Goal: Task Accomplishment & Management: Complete application form

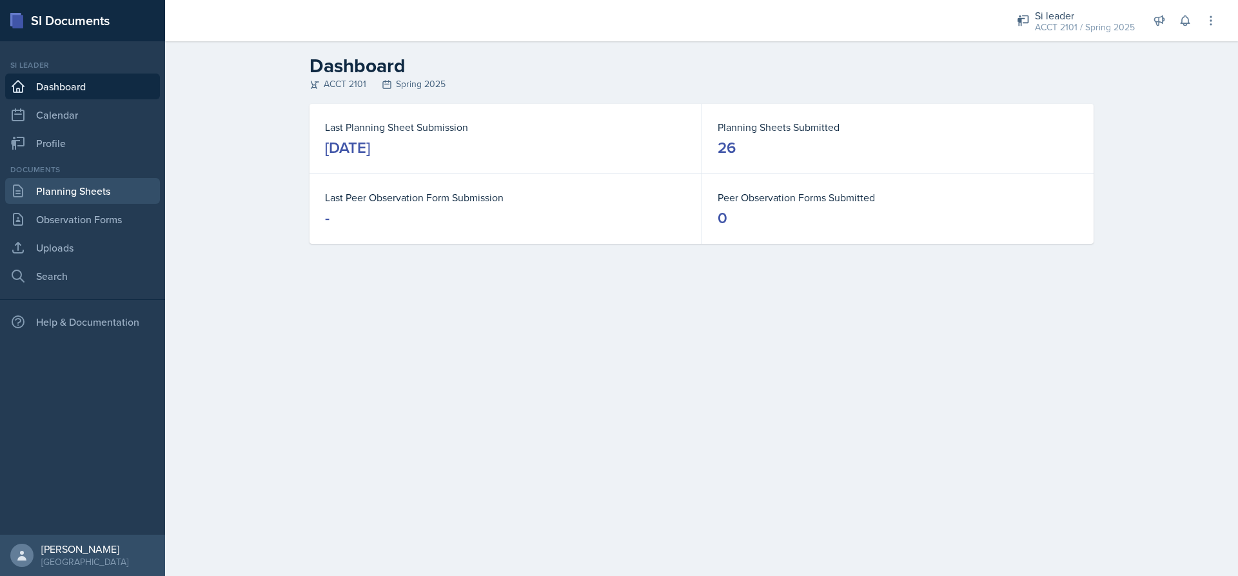
click at [68, 190] on link "Planning Sheets" at bounding box center [82, 191] width 155 height 26
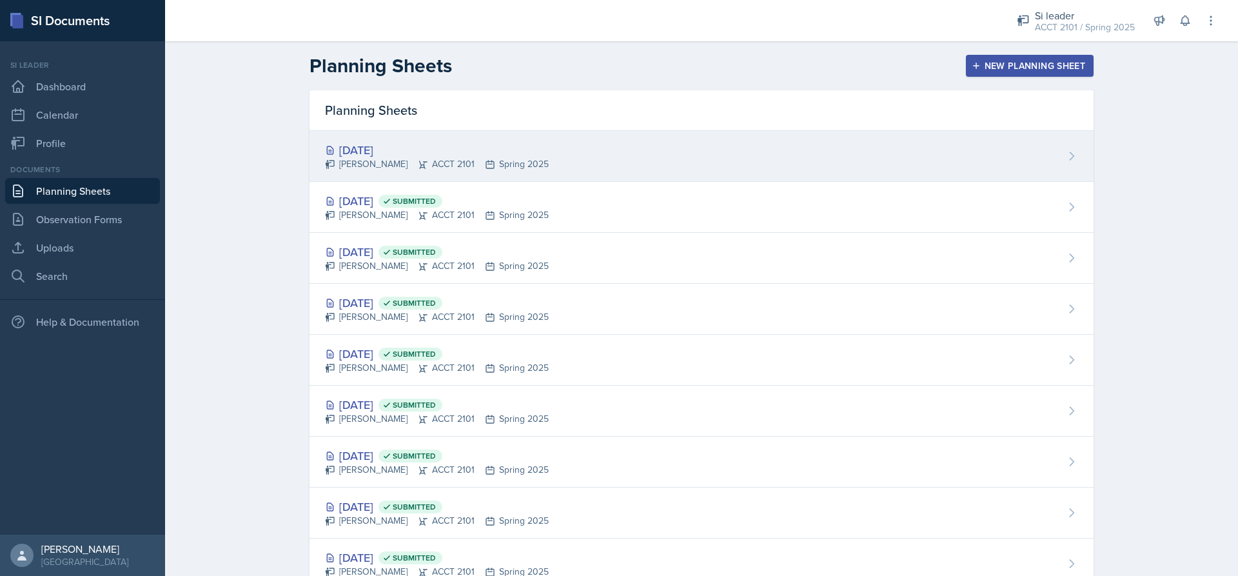
click at [596, 153] on div "[DATE] [PERSON_NAME] ACCT 2101 Spring 2025" at bounding box center [702, 156] width 784 height 51
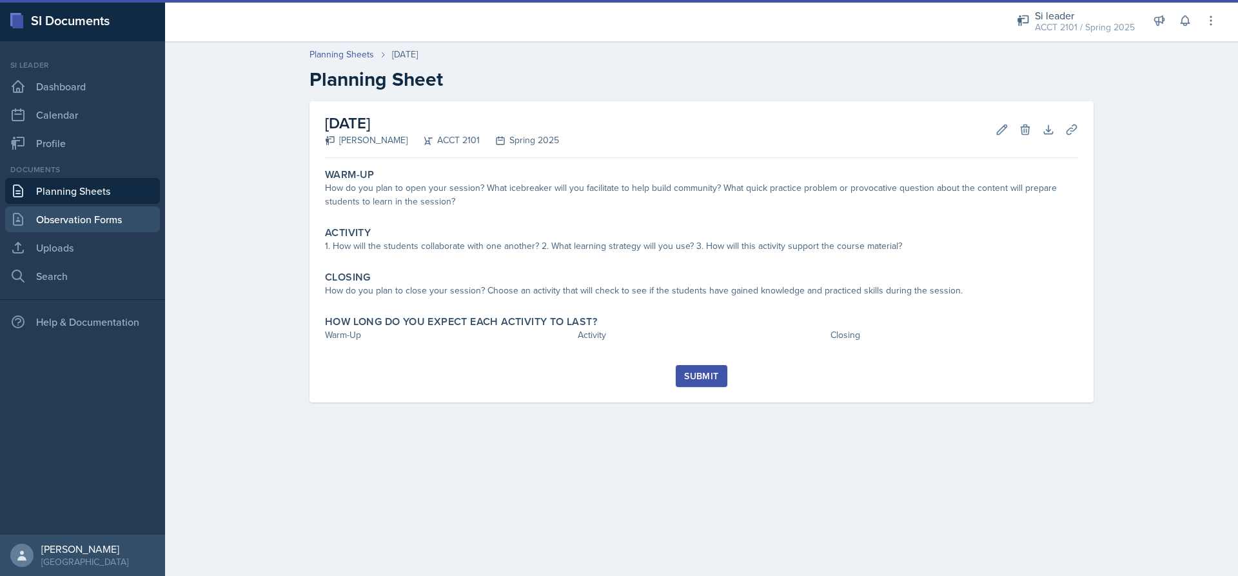
click at [70, 209] on link "Observation Forms" at bounding box center [82, 219] width 155 height 26
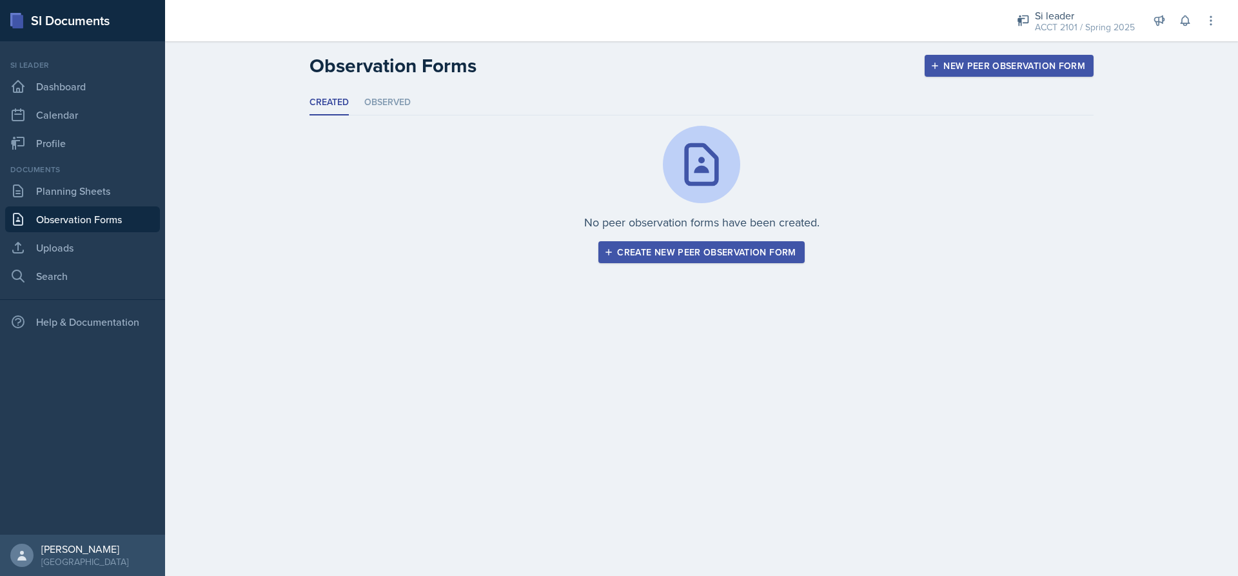
click at [758, 251] on div "Create new peer observation form" at bounding box center [701, 252] width 189 height 10
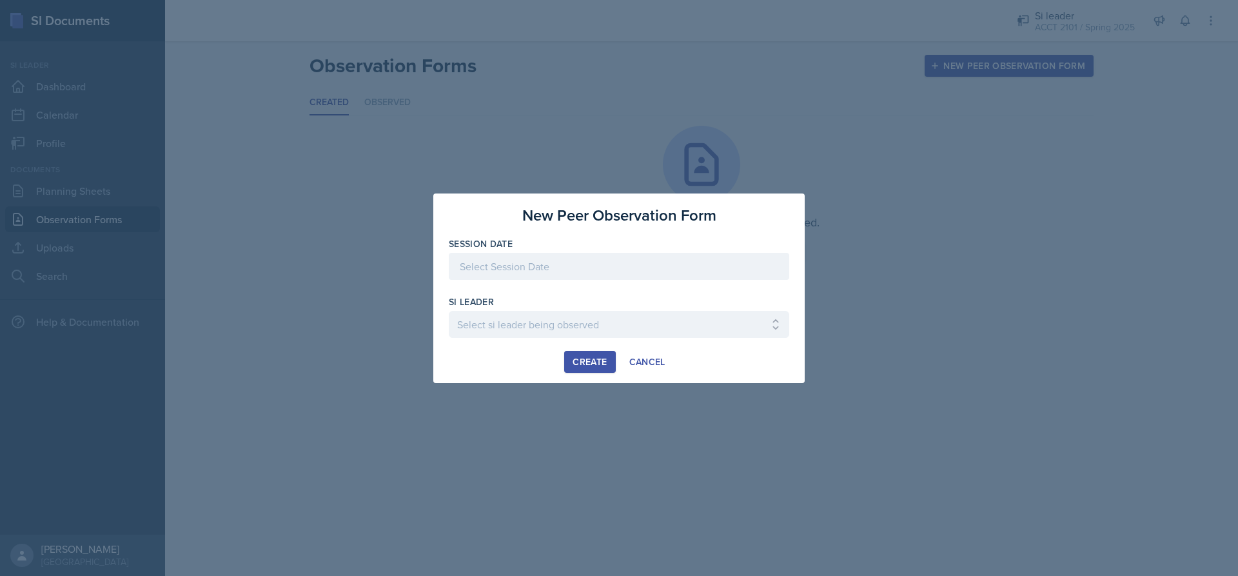
click at [546, 266] on div at bounding box center [619, 266] width 340 height 27
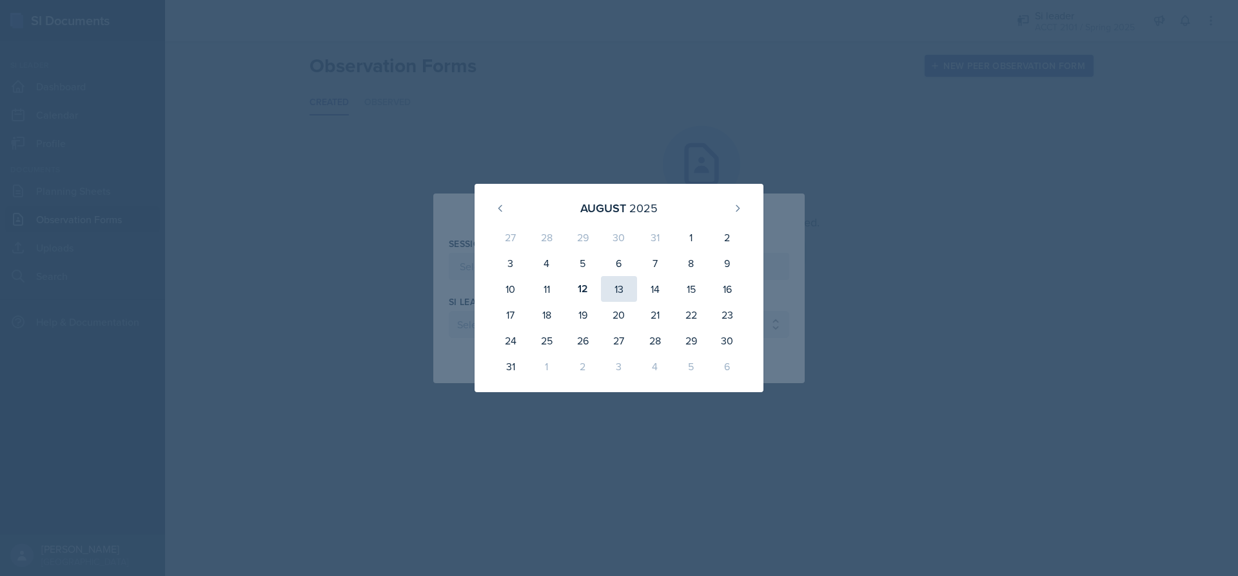
click at [627, 292] on div "13" at bounding box center [619, 289] width 36 height 26
type input "[DATE]"
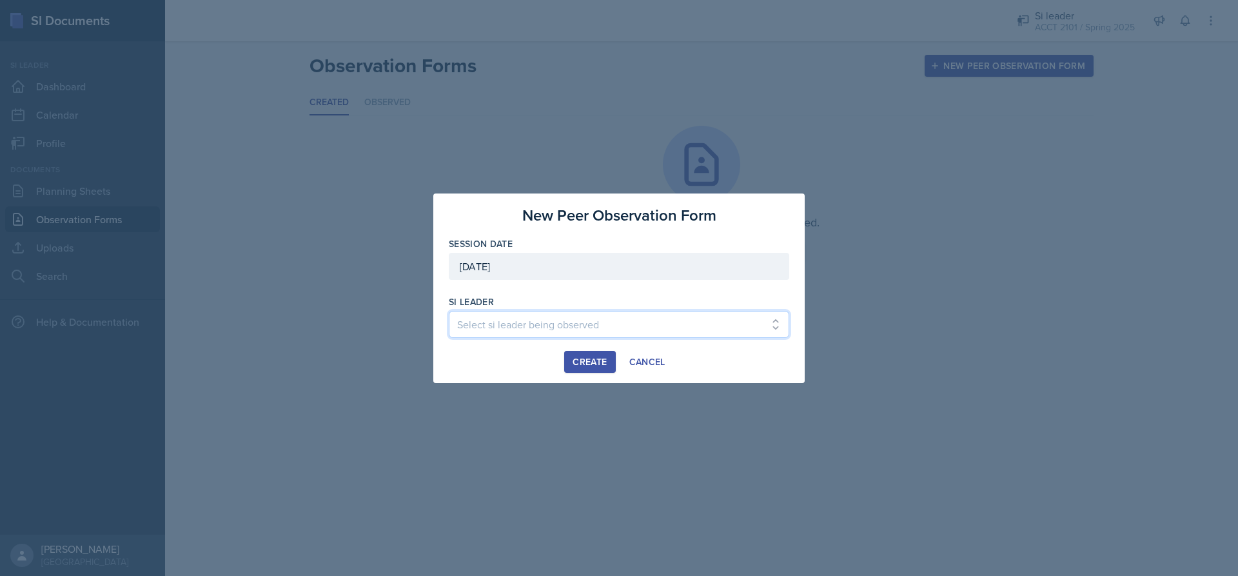
click at [547, 326] on select "Select si leader being observed [PERSON_NAME] / BIOL 2251 / Baymax Babes [PERSO…" at bounding box center [619, 324] width 340 height 27
select select "dd388e7d-d89e-484e-af83-fa13bdf29389"
click at [449, 311] on select "Select si leader being observed [PERSON_NAME] / BIOL 2251 / Baymax Babes [PERSO…" at bounding box center [619, 324] width 340 height 27
click at [582, 363] on div "Create" at bounding box center [590, 362] width 34 height 10
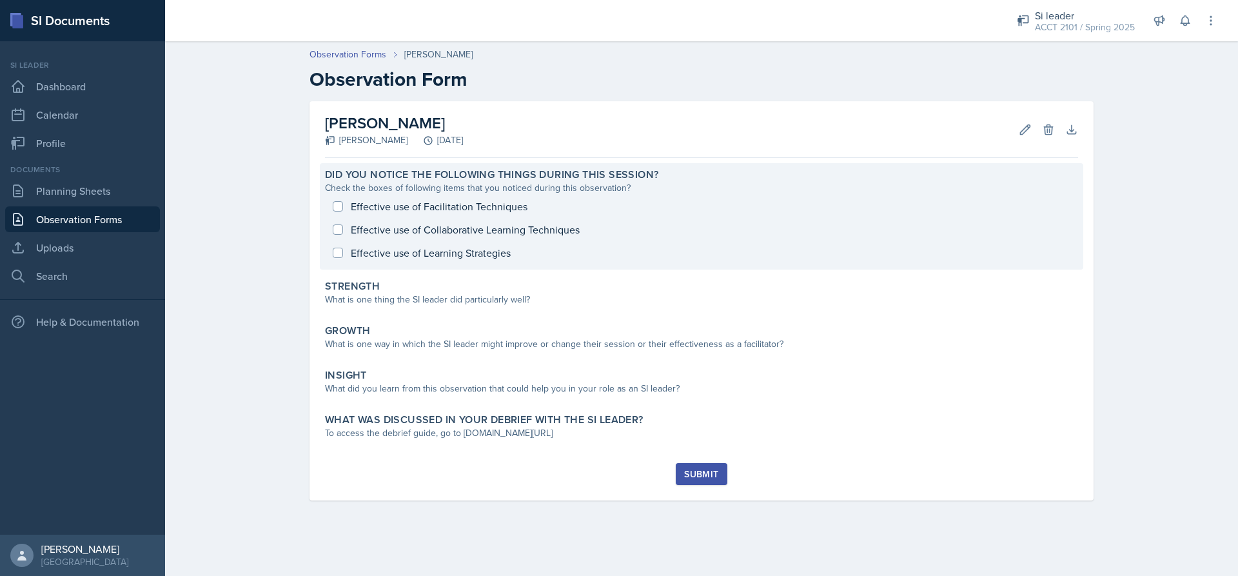
click at [343, 208] on div "Effective use of Facilitation Techniques Effective use of Collaborative Learnin…" at bounding box center [701, 230] width 753 height 70
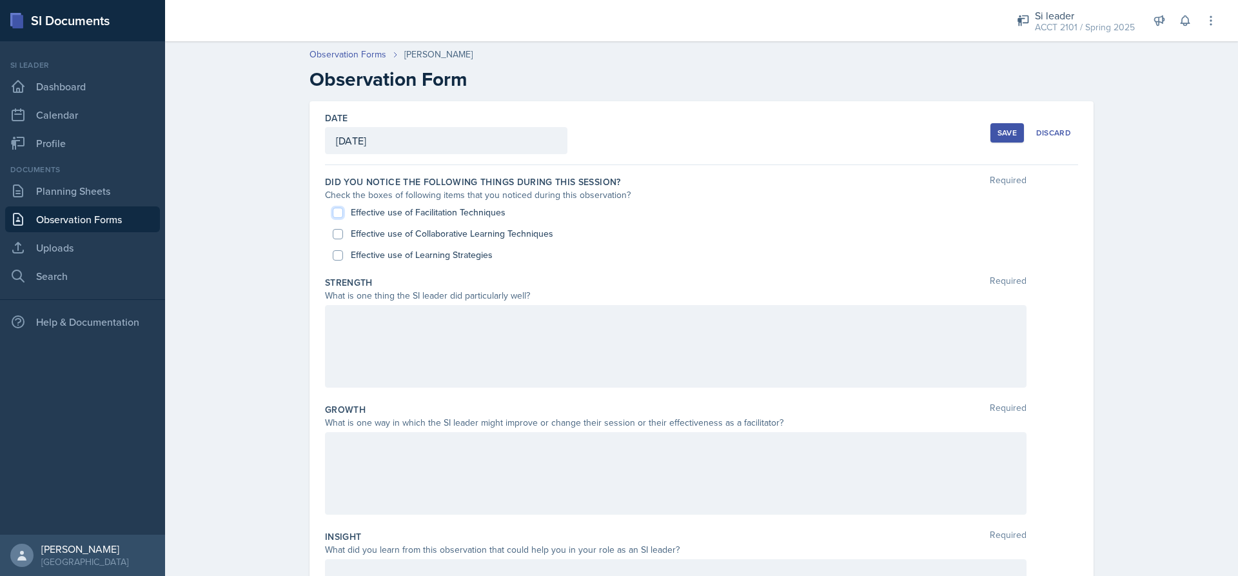
click at [335, 215] on input "Effective use of Facilitation Techniques" at bounding box center [338, 213] width 10 height 10
checkbox input "true"
click at [335, 233] on input "Effective use of Collaborative Learning Techniques" at bounding box center [338, 234] width 10 height 10
checkbox input "true"
click at [335, 254] on input "Effective use of Learning Strategies" at bounding box center [338, 255] width 10 height 10
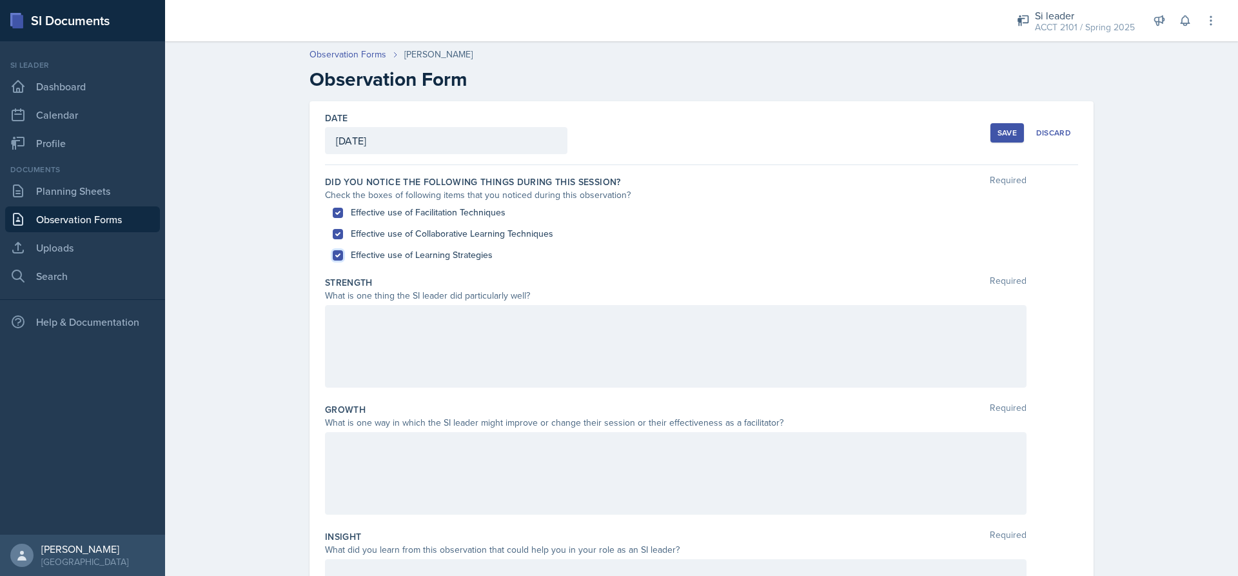
click at [333, 253] on input "Effective use of Learning Strategies" at bounding box center [338, 255] width 10 height 10
checkbox input "false"
click at [333, 232] on input "Effective use of Collaborative Learning Techniques" at bounding box center [338, 234] width 10 height 10
checkbox input "false"
click at [333, 214] on input "Effective use of Facilitation Techniques" at bounding box center [338, 213] width 10 height 10
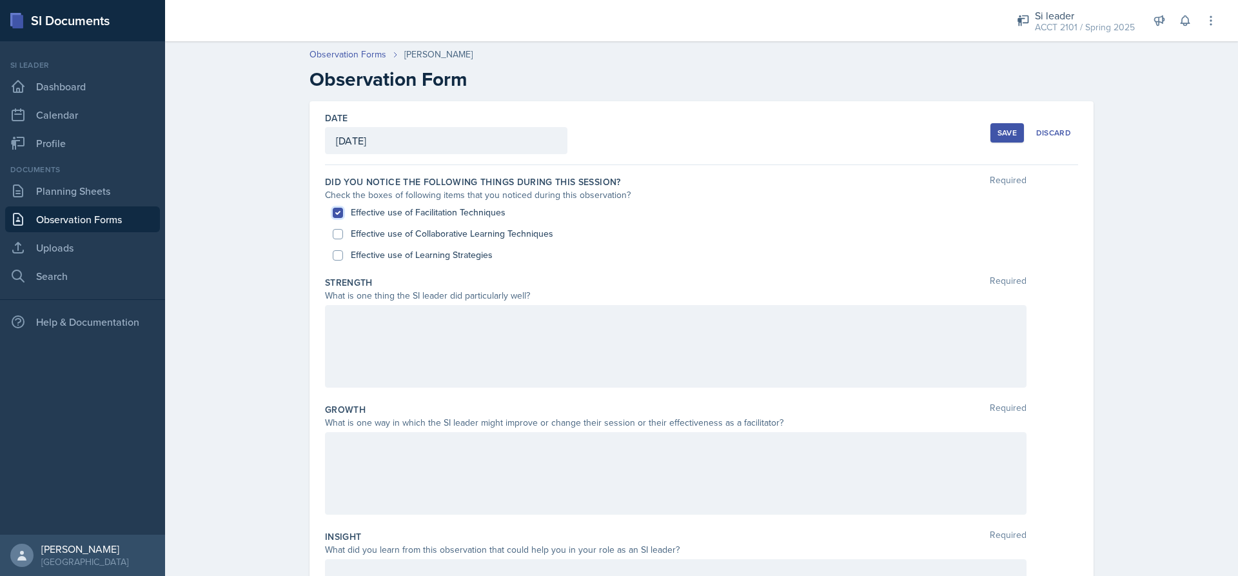
checkbox input "false"
click at [1051, 133] on div "Discard" at bounding box center [1053, 133] width 35 height 10
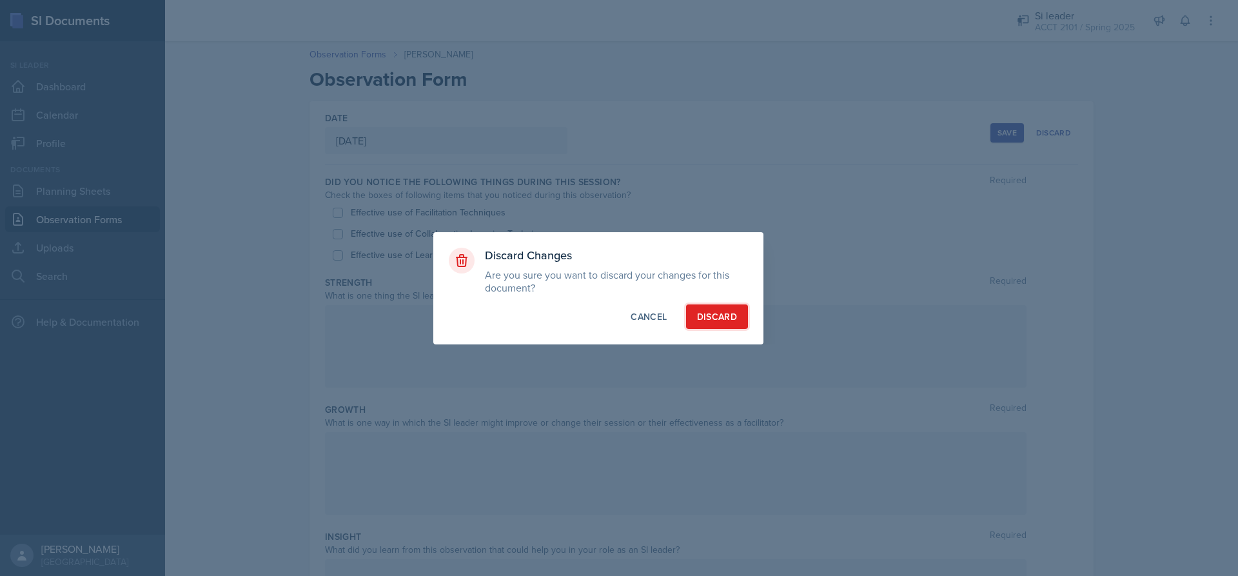
click at [724, 313] on div "Discard" at bounding box center [717, 316] width 40 height 13
click at [643, 326] on button "Cancel" at bounding box center [649, 316] width 58 height 25
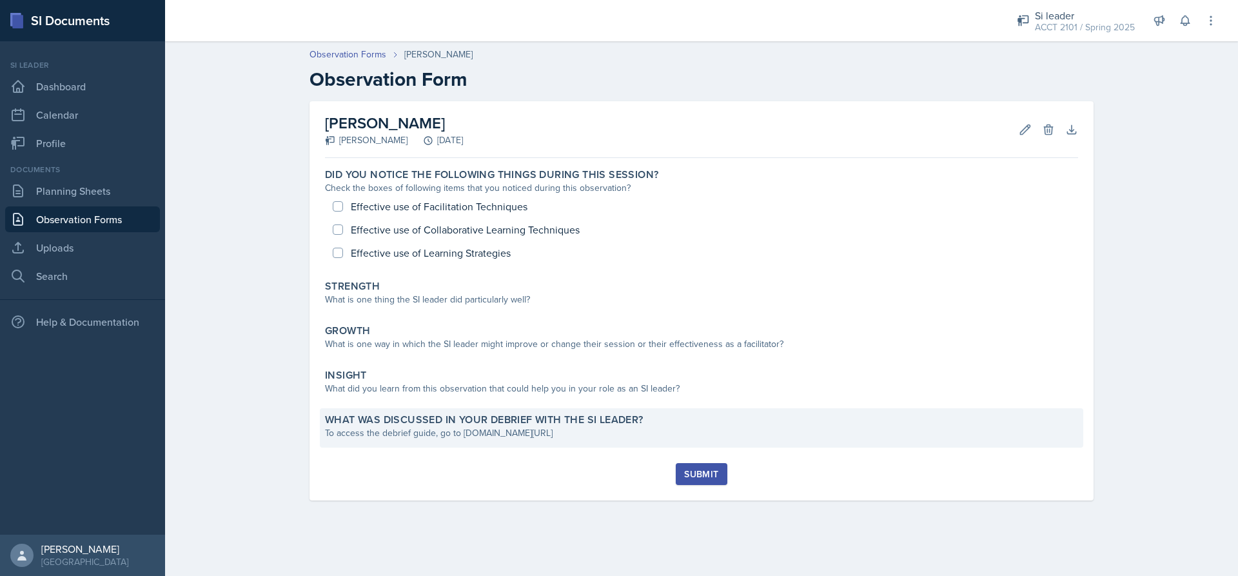
click at [597, 425] on label "What was discussed in your debrief with the SI Leader?" at bounding box center [484, 419] width 319 height 13
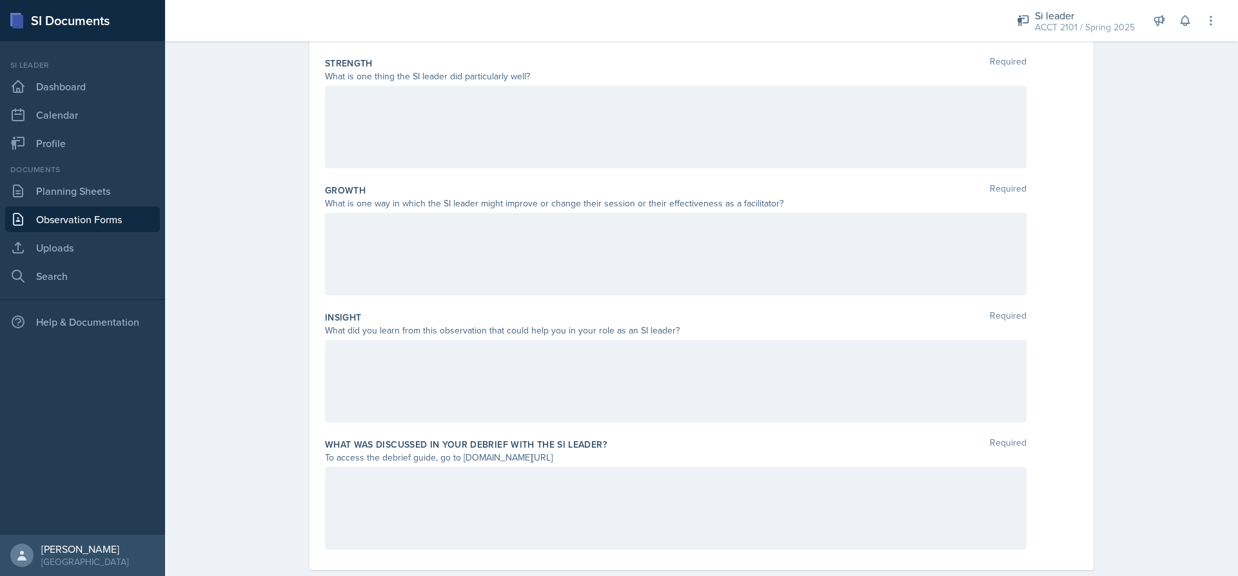
scroll to position [244, 0]
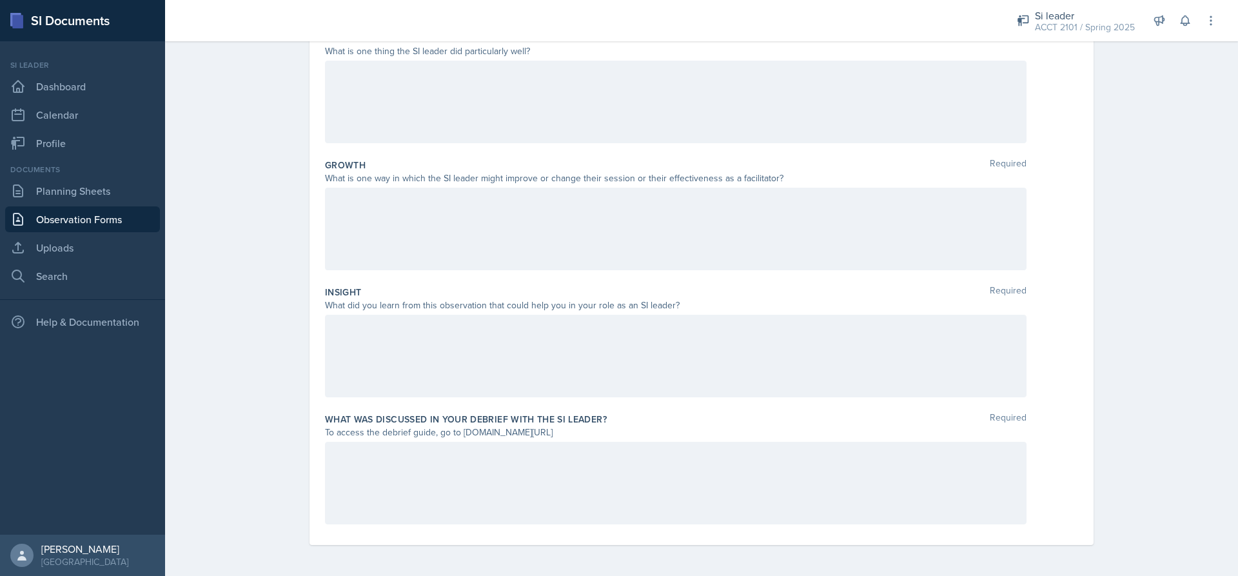
click at [575, 467] on div at bounding box center [676, 483] width 702 height 83
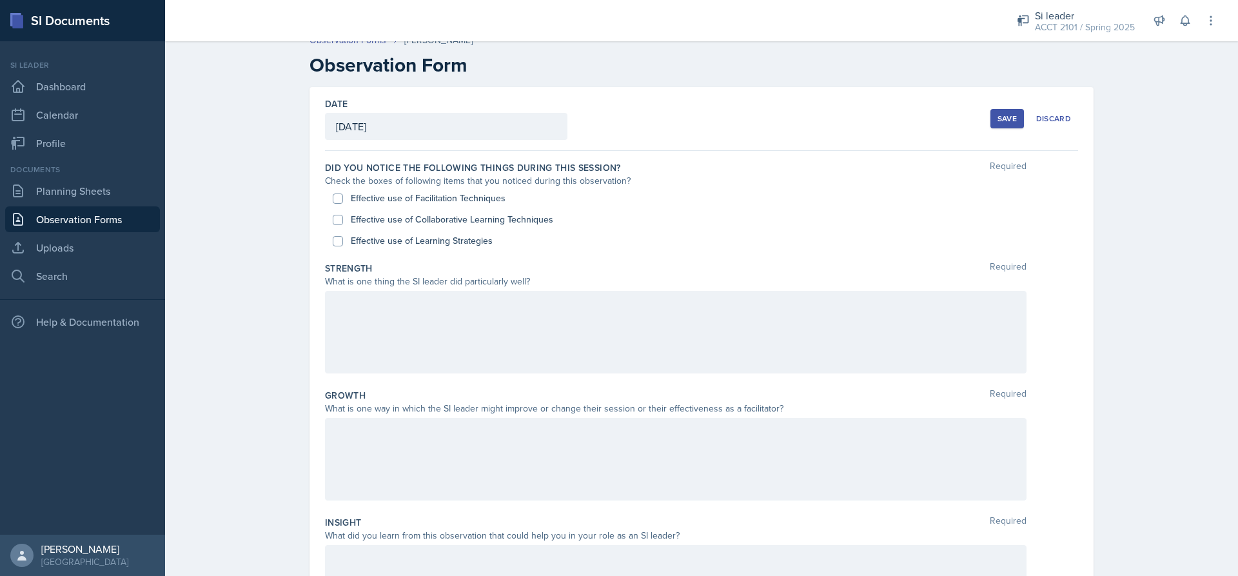
scroll to position [0, 0]
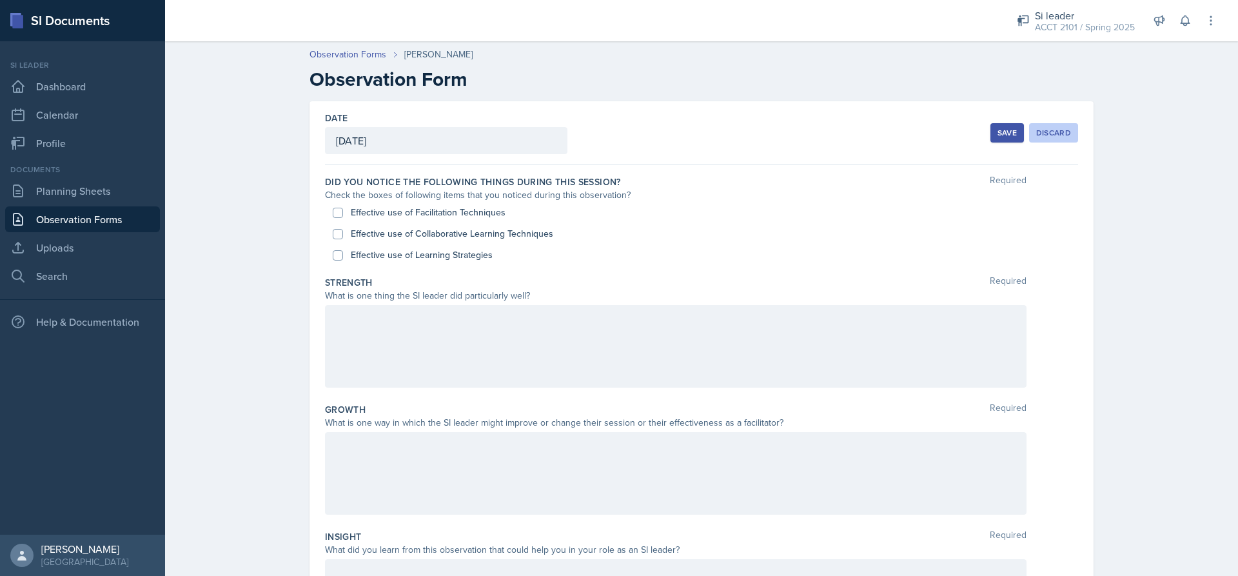
click at [1040, 137] on div "Discard" at bounding box center [1053, 133] width 35 height 10
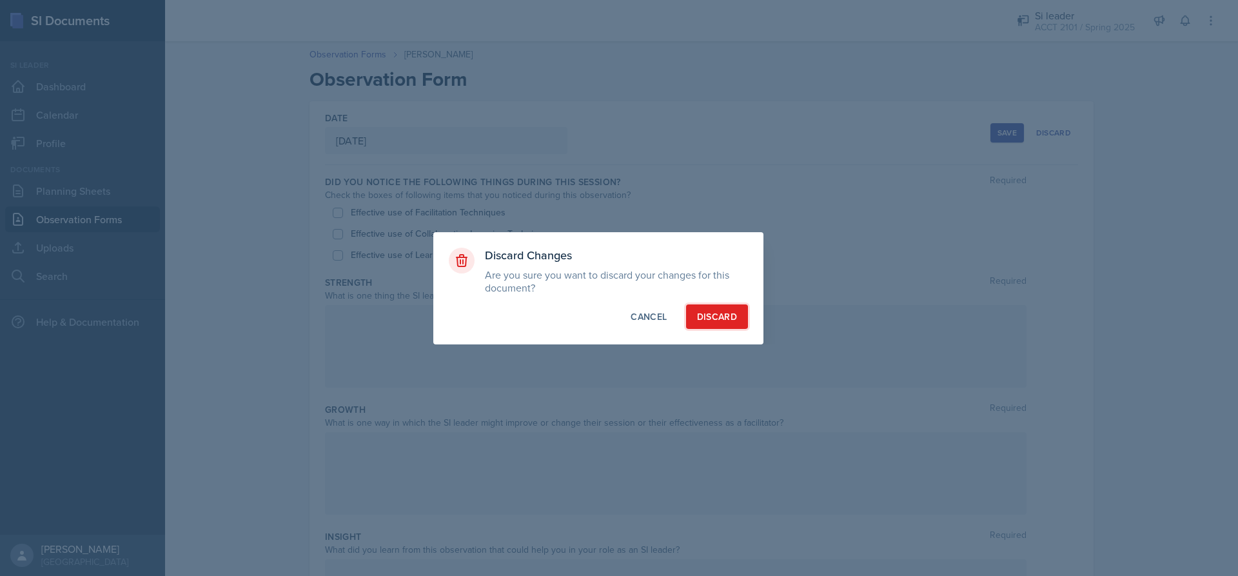
click at [731, 310] on div "Discard" at bounding box center [717, 316] width 40 height 13
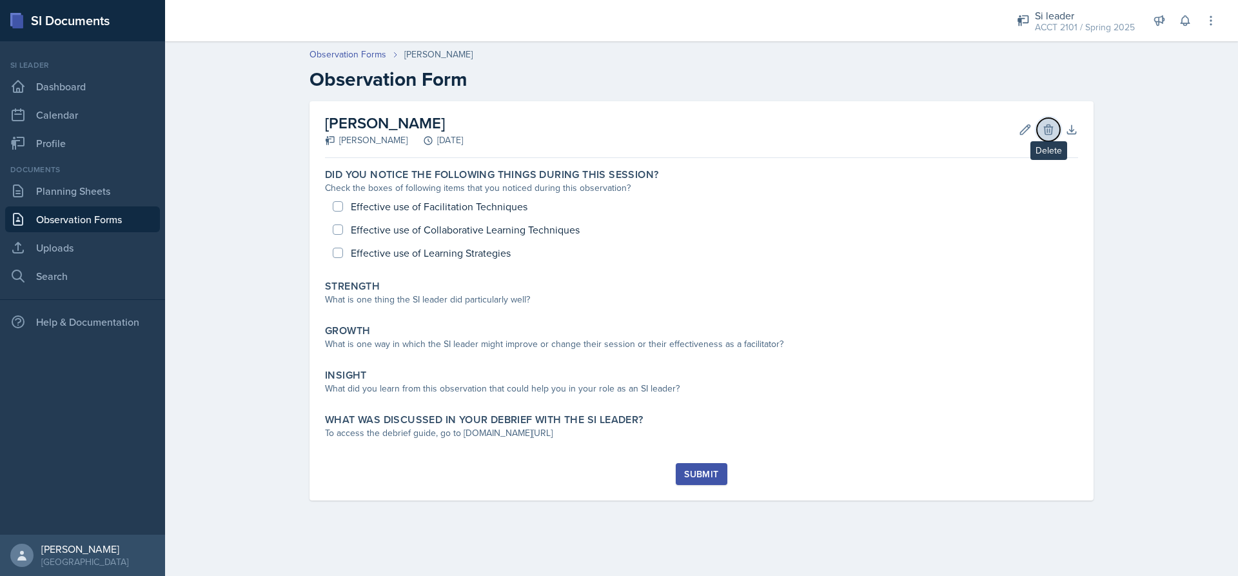
click at [1047, 132] on icon at bounding box center [1048, 129] width 13 height 13
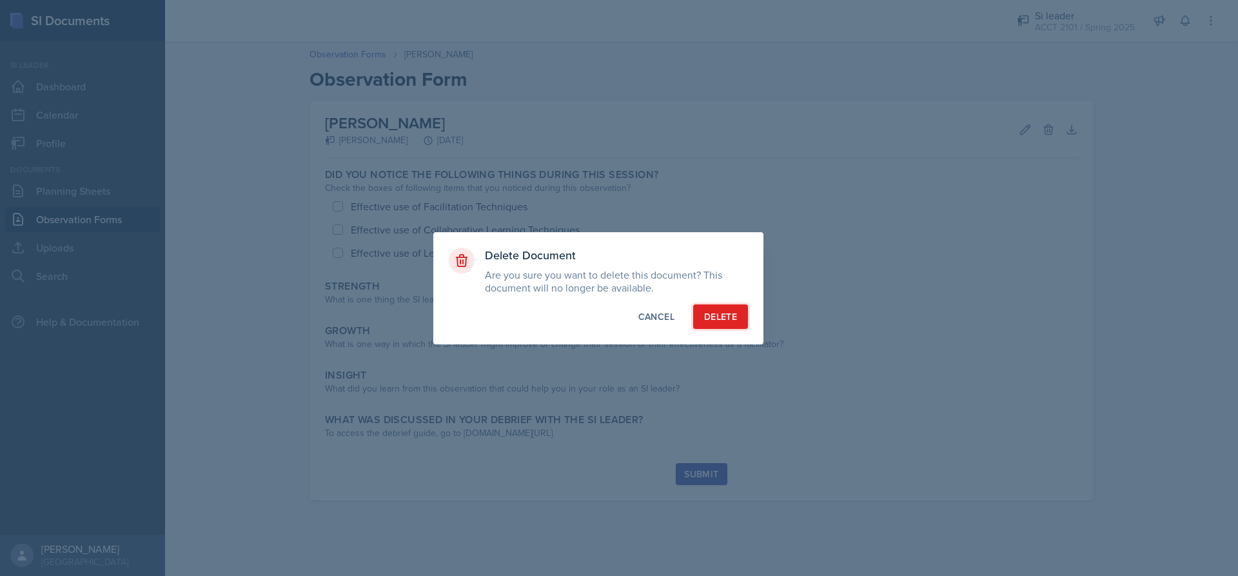
click at [706, 317] on div "Delete" at bounding box center [720, 316] width 33 height 13
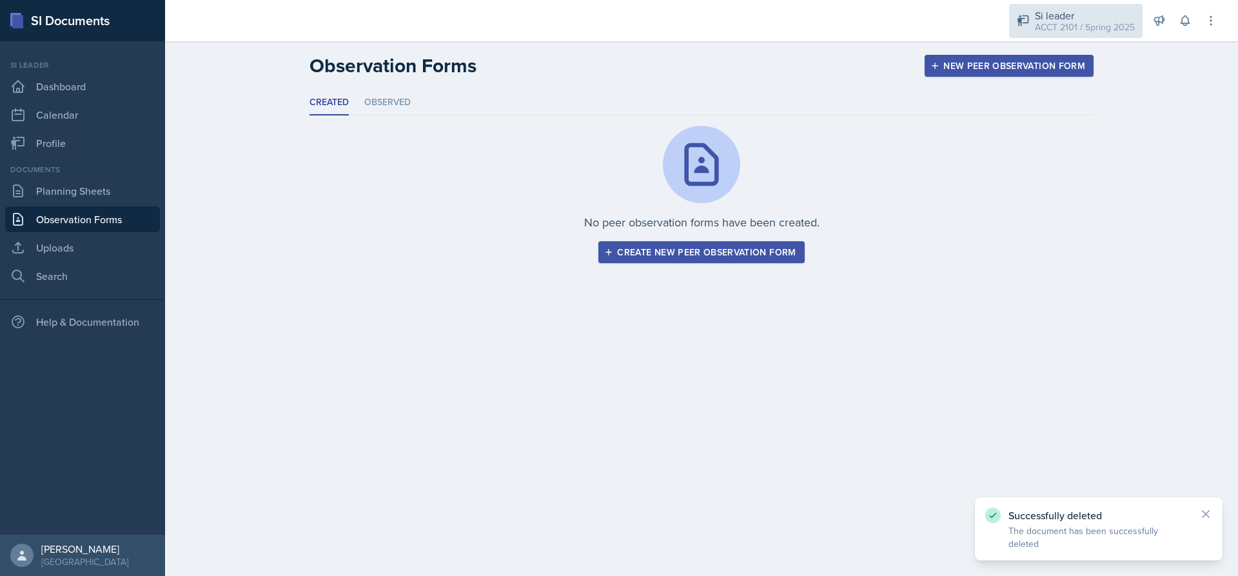
click at [1077, 26] on div "ACCT 2101 / Spring 2025" at bounding box center [1085, 28] width 100 height 14
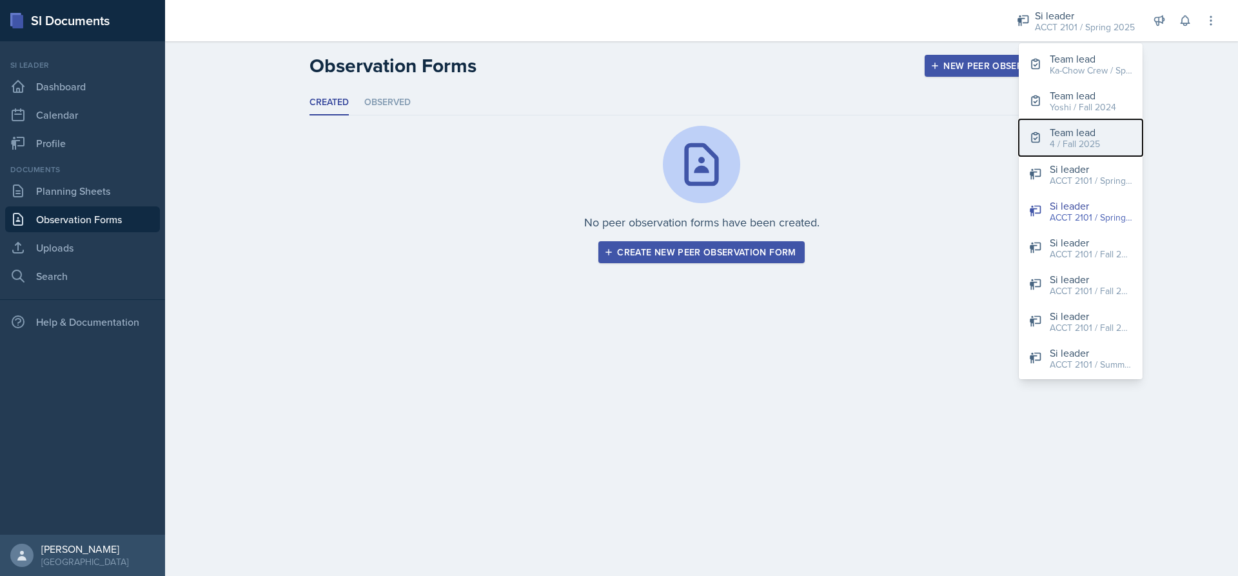
click at [1104, 149] on button "Team lead 4 / Fall 2025" at bounding box center [1081, 137] width 124 height 37
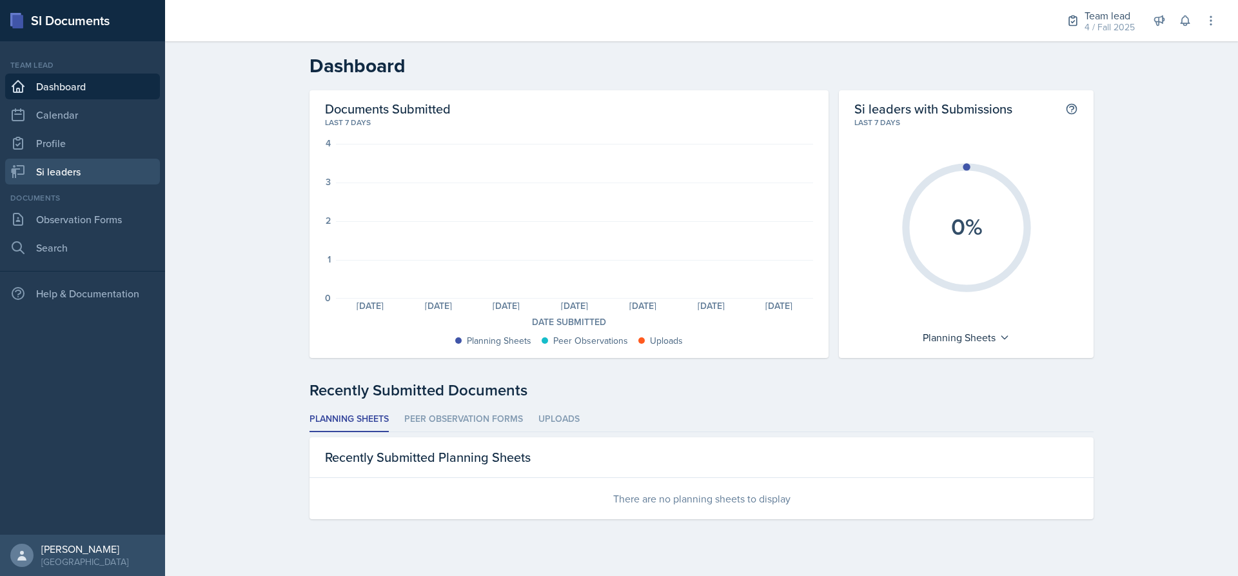
click at [104, 168] on link "Si leaders" at bounding box center [82, 172] width 155 height 26
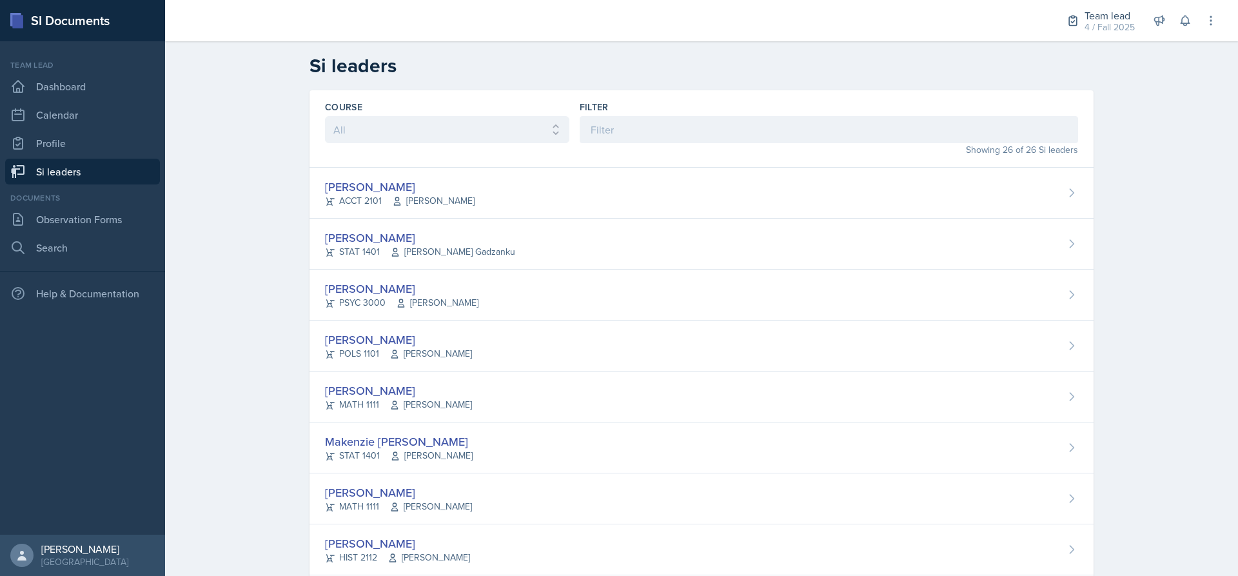
click at [103, 199] on div "Documents" at bounding box center [82, 198] width 155 height 12
click at [103, 213] on link "Observation Forms" at bounding box center [82, 219] width 155 height 26
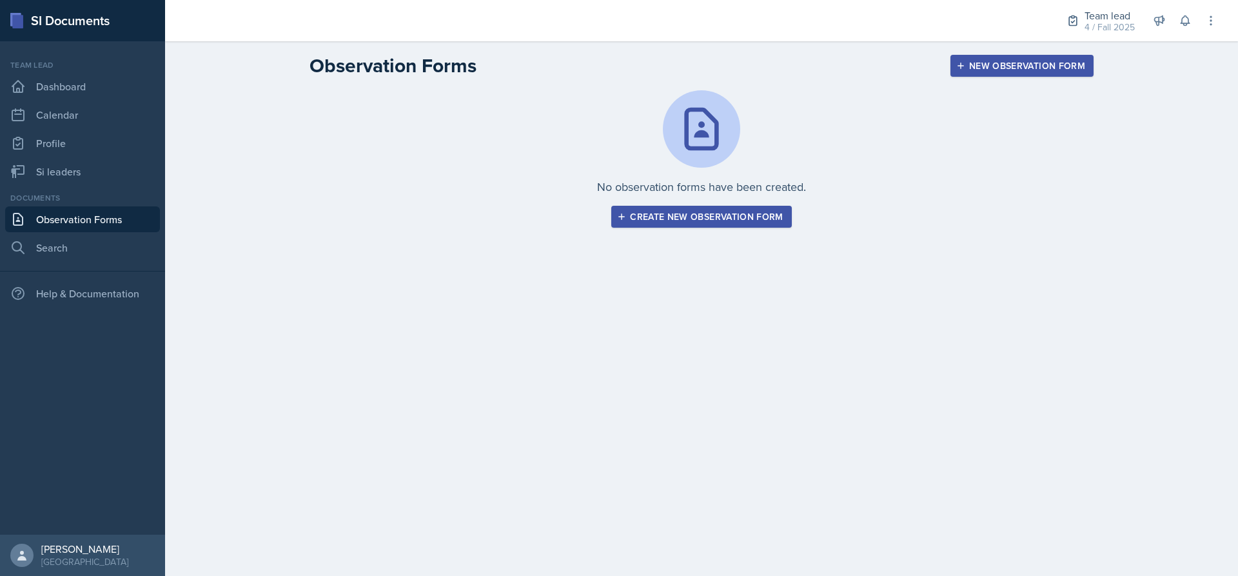
click at [689, 217] on div "Create new observation form" at bounding box center [701, 217] width 163 height 10
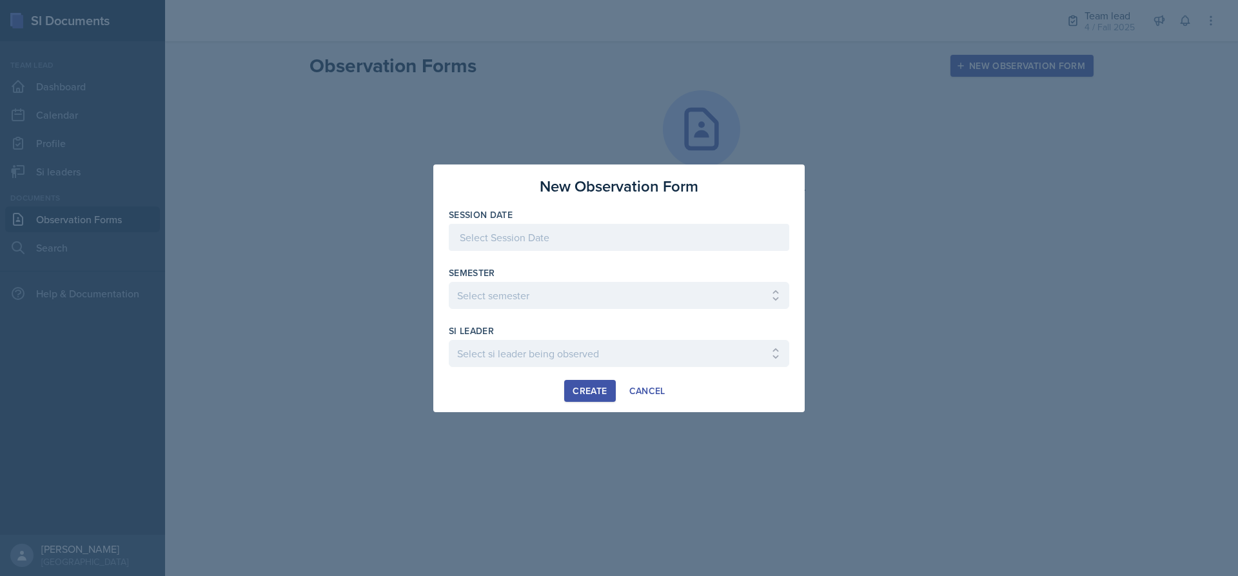
drag, startPoint x: 545, startPoint y: 222, endPoint x: 540, endPoint y: 231, distance: 9.8
click at [542, 229] on div "Session Date" at bounding box center [619, 235] width 340 height 55
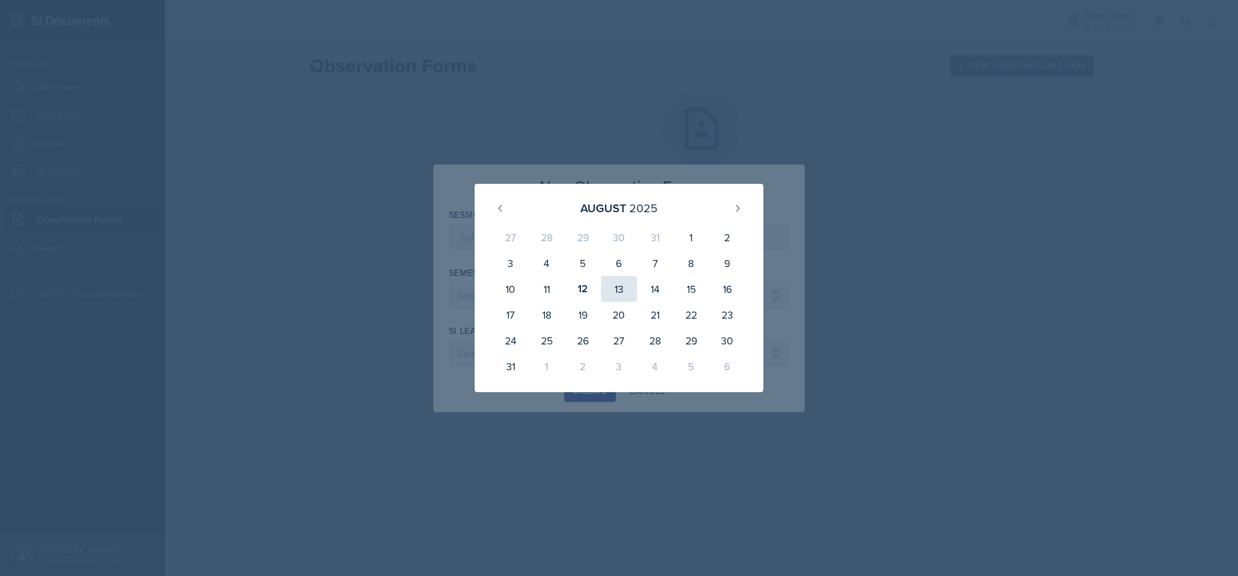
click at [615, 287] on div "13" at bounding box center [619, 289] width 36 height 26
type input "[DATE]"
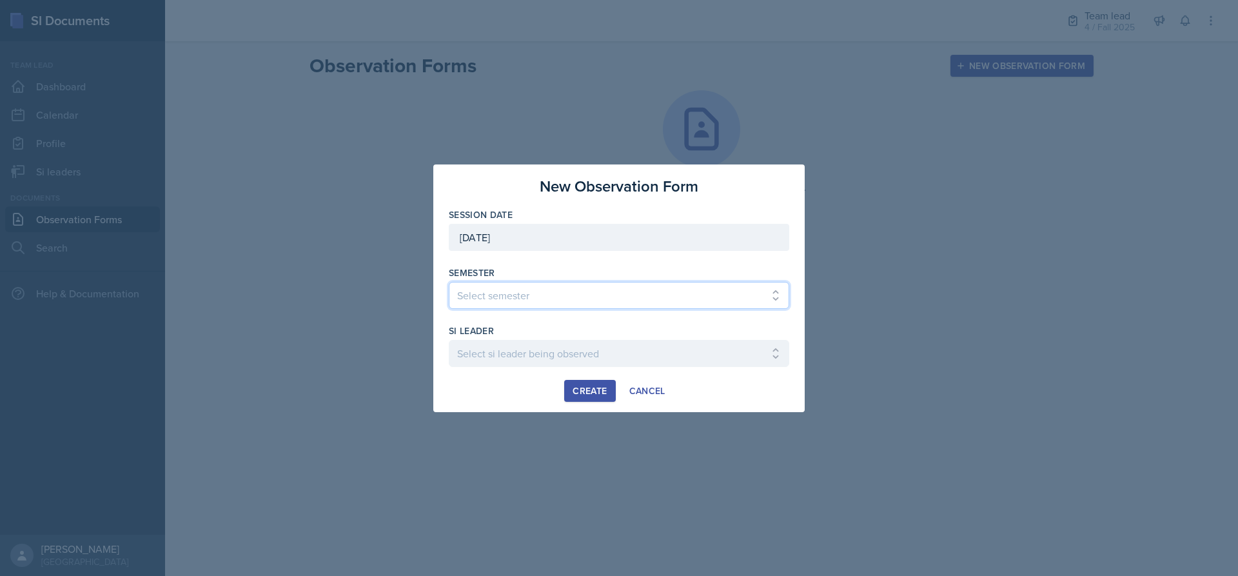
click at [544, 284] on select "Select semester All Spring 2021 Summer 2021 Spring 2022 Fall 2020 Fall 2021 Fal…" at bounding box center [619, 295] width 340 height 27
select select "2bed604d-1099-4043-b1bc-2365e8740244"
click at [449, 282] on select "Select semester All Spring 2021 Summer 2021 Spring 2022 Fall 2020 Fall 2021 Fal…" at bounding box center [619, 295] width 340 height 27
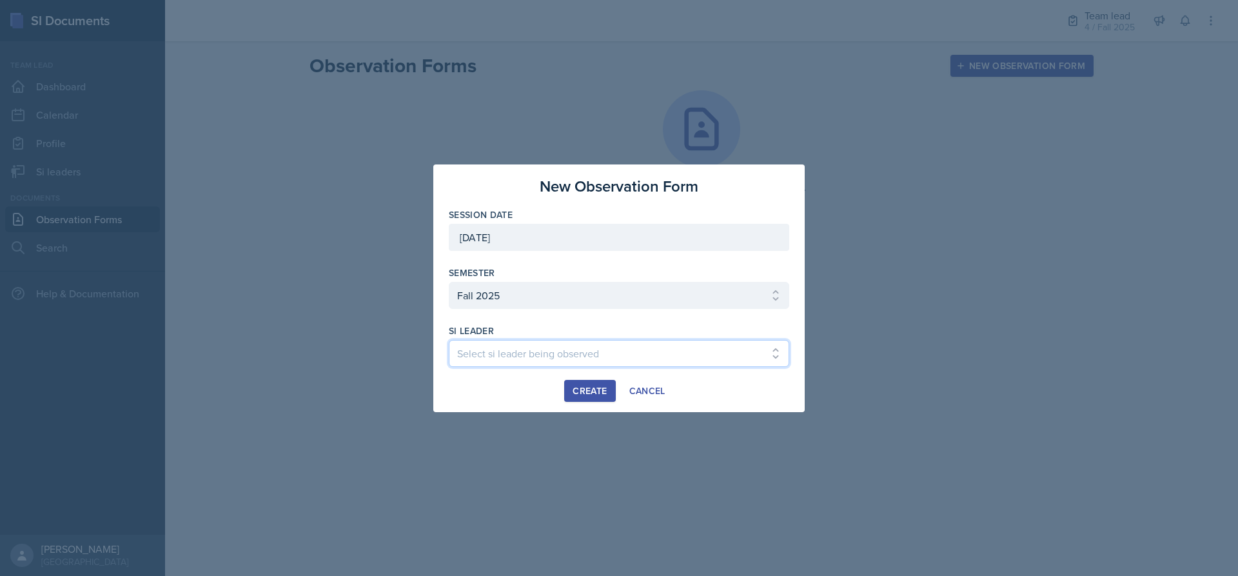
click at [531, 357] on select "Select si leader being observed [PERSON_NAME] / MATH 1190 / 1 [PERSON_NAME] / M…" at bounding box center [619, 353] width 340 height 27
select select "8eb6679a-2e27-4790-86ce-a4a78a6f5311"
click at [449, 340] on select "Select si leader being observed [PERSON_NAME] / MATH 1190 / 1 [PERSON_NAME] / M…" at bounding box center [619, 353] width 340 height 27
click at [582, 388] on div "Create" at bounding box center [590, 391] width 34 height 10
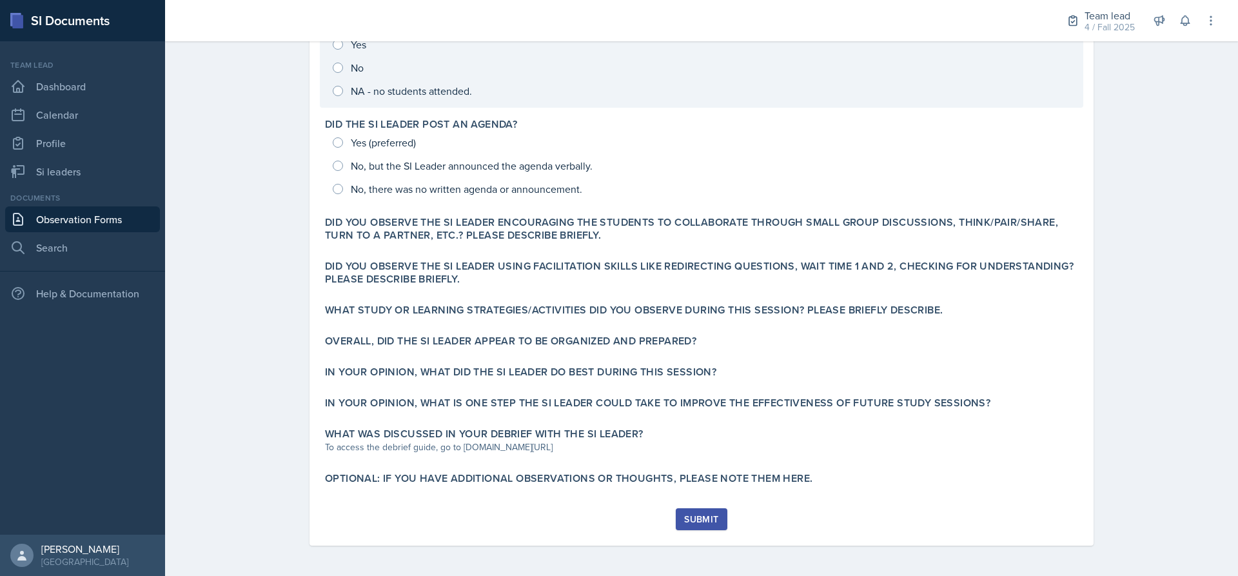
scroll to position [247, 0]
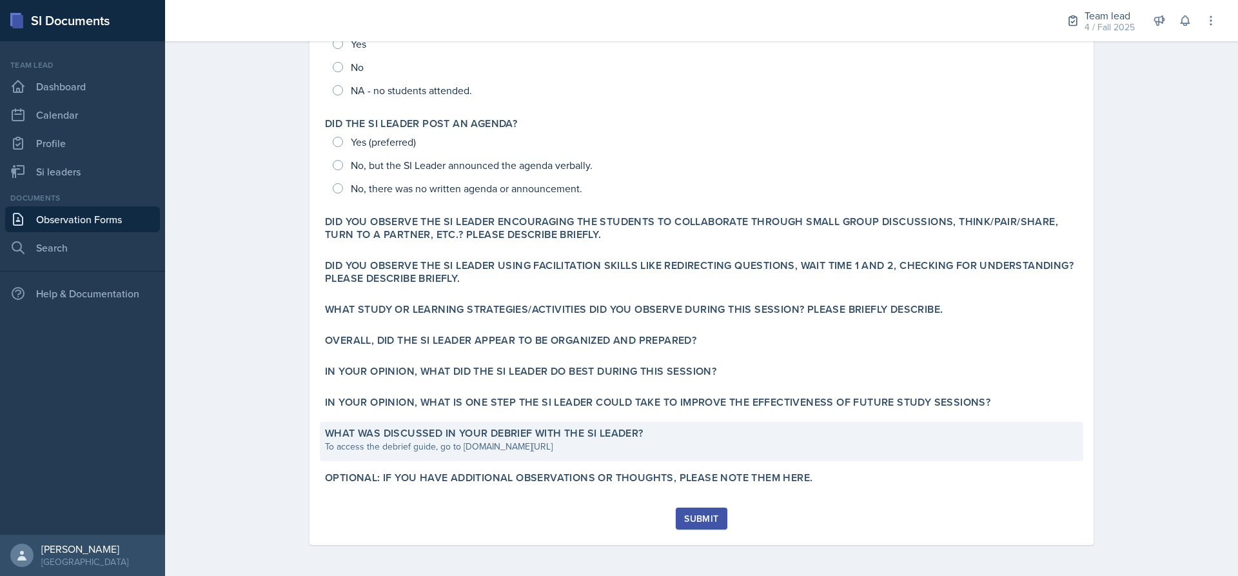
click at [636, 448] on div "To access the debrief guide, go to [DOMAIN_NAME][URL]" at bounding box center [701, 447] width 753 height 14
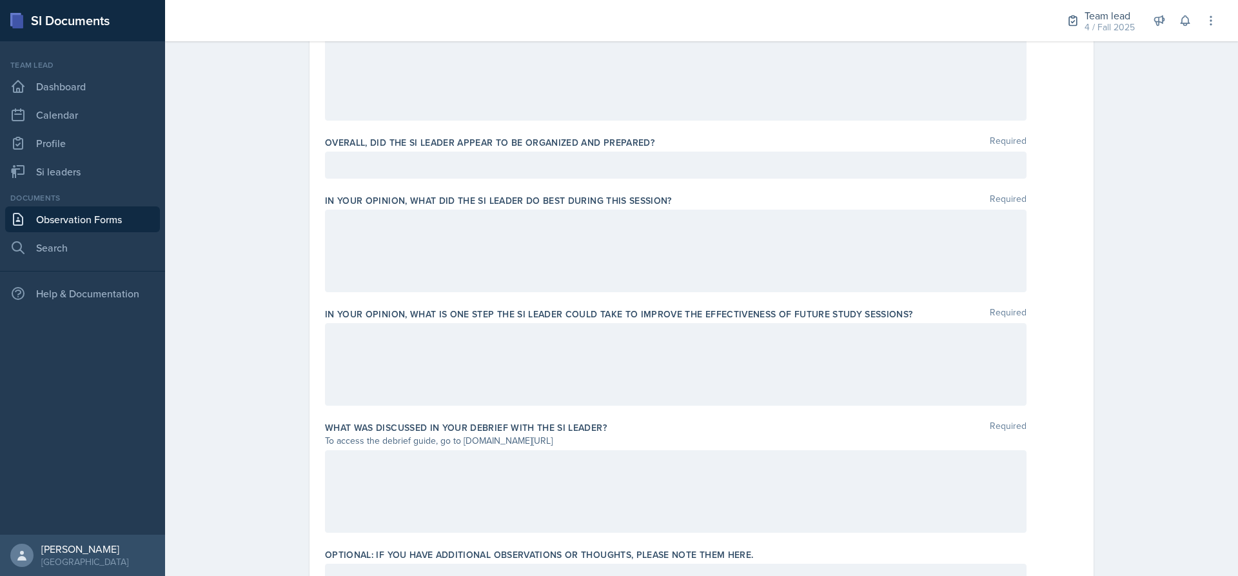
scroll to position [783, 0]
